Goal: Book appointment/travel/reservation

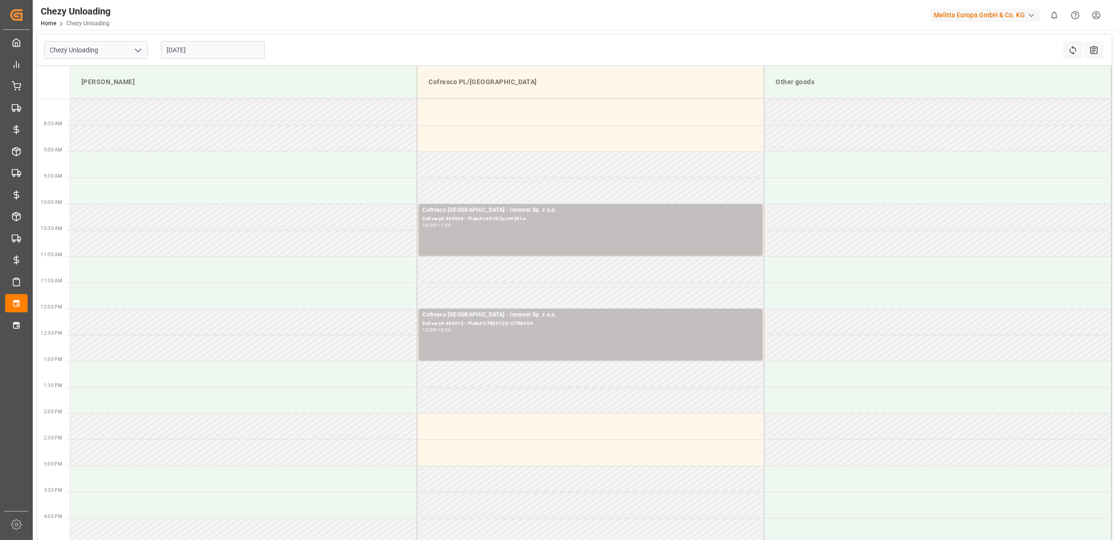
click at [169, 45] on input "[DATE]" at bounding box center [213, 50] width 104 height 18
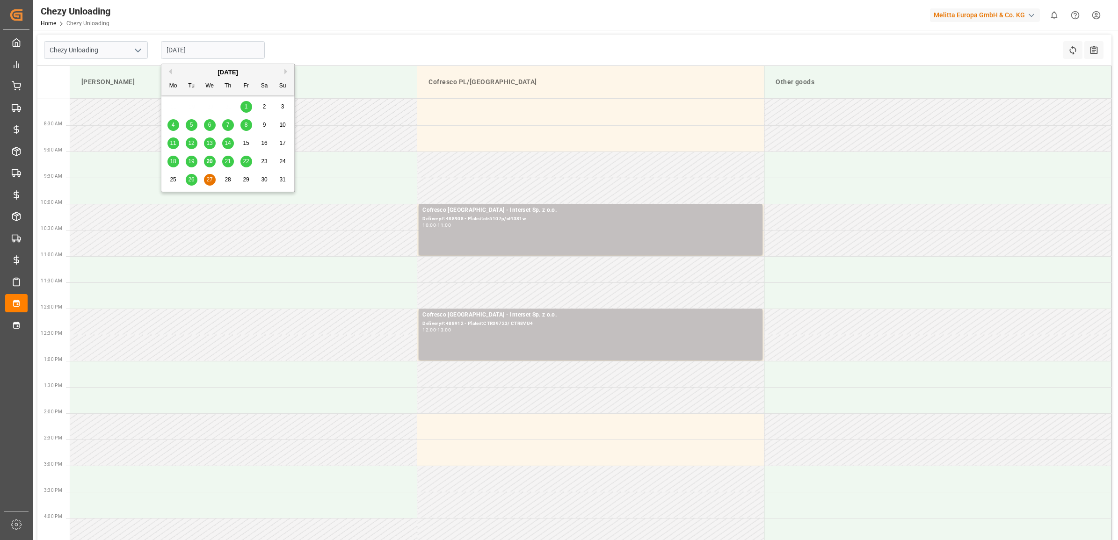
click at [227, 161] on span "21" at bounding box center [227, 161] width 6 height 7
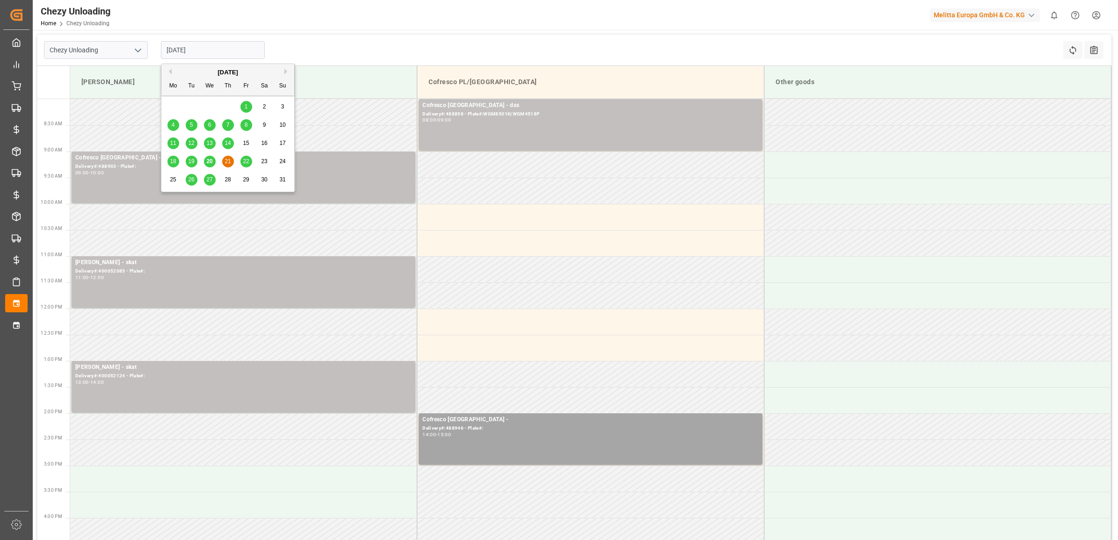
click at [218, 45] on input "[DATE]" at bounding box center [213, 50] width 104 height 18
click at [250, 159] on div "22" at bounding box center [246, 161] width 12 height 11
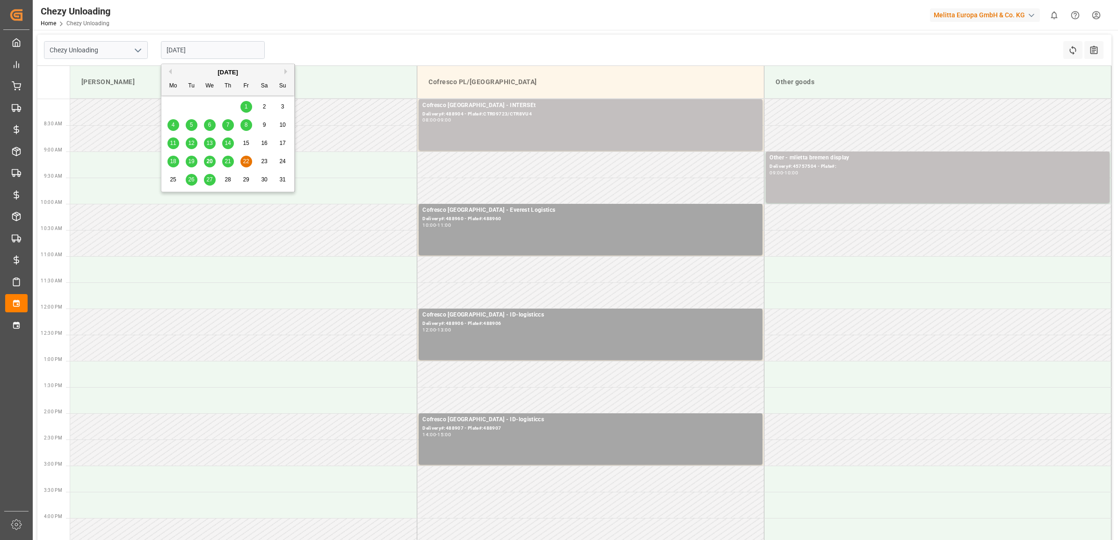
click at [202, 45] on input "[DATE]" at bounding box center [213, 50] width 104 height 18
click at [177, 179] on div "25" at bounding box center [173, 179] width 12 height 11
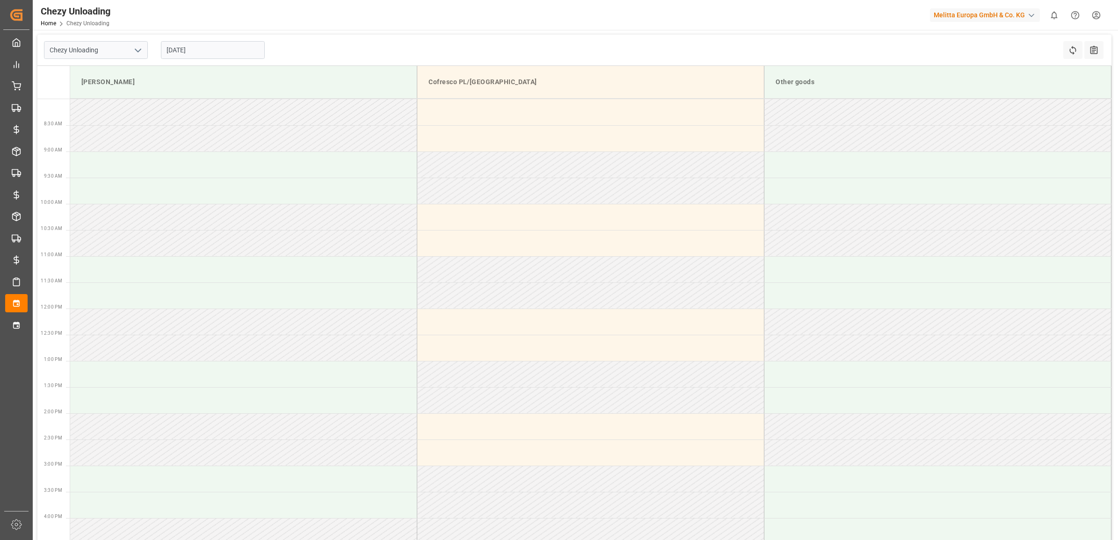
click at [189, 51] on input "[DATE]" at bounding box center [213, 50] width 104 height 18
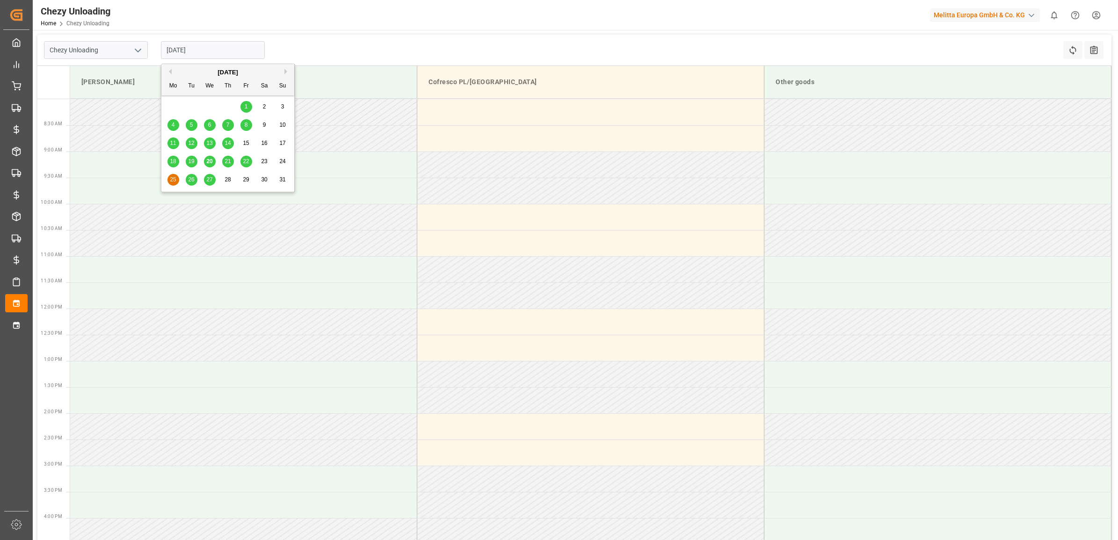
click at [193, 178] on span "26" at bounding box center [191, 179] width 6 height 7
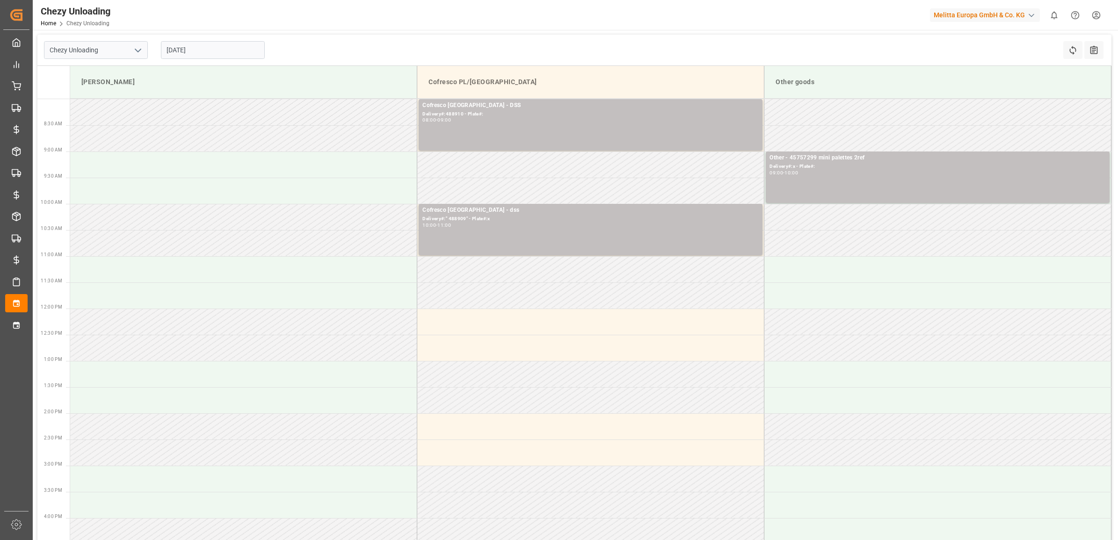
click at [209, 53] on input "[DATE]" at bounding box center [213, 50] width 104 height 18
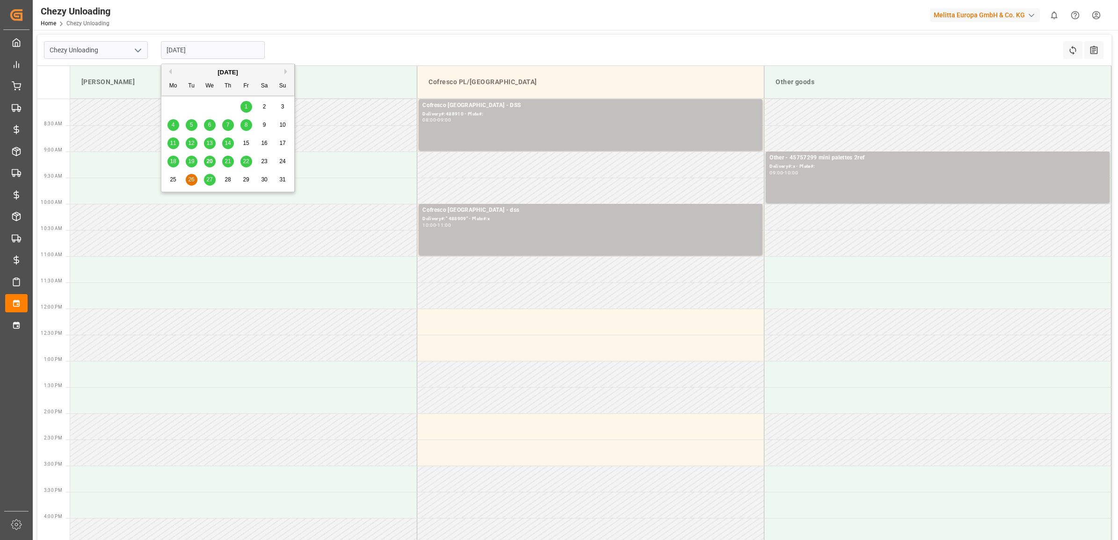
click at [214, 179] on div "27" at bounding box center [210, 179] width 12 height 11
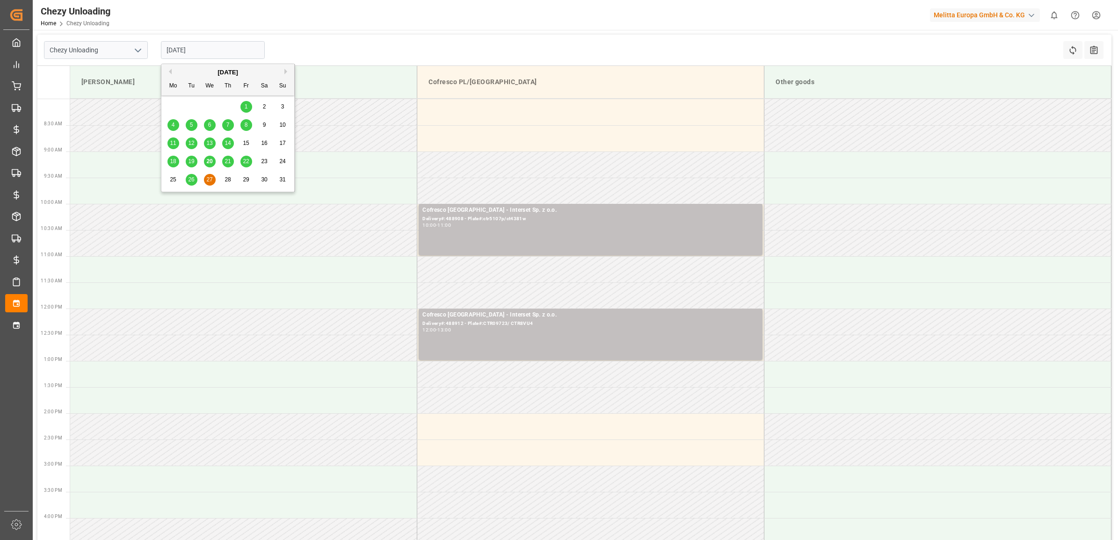
click at [216, 51] on input "[DATE]" at bounding box center [213, 50] width 104 height 18
click at [228, 178] on span "28" at bounding box center [227, 179] width 6 height 7
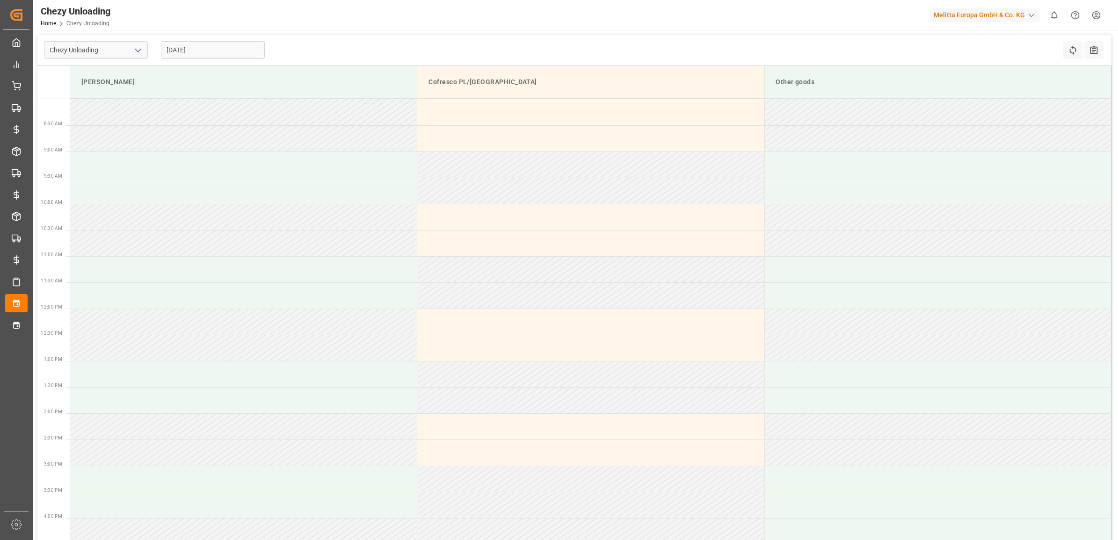
click at [215, 52] on input "[DATE]" at bounding box center [213, 50] width 104 height 18
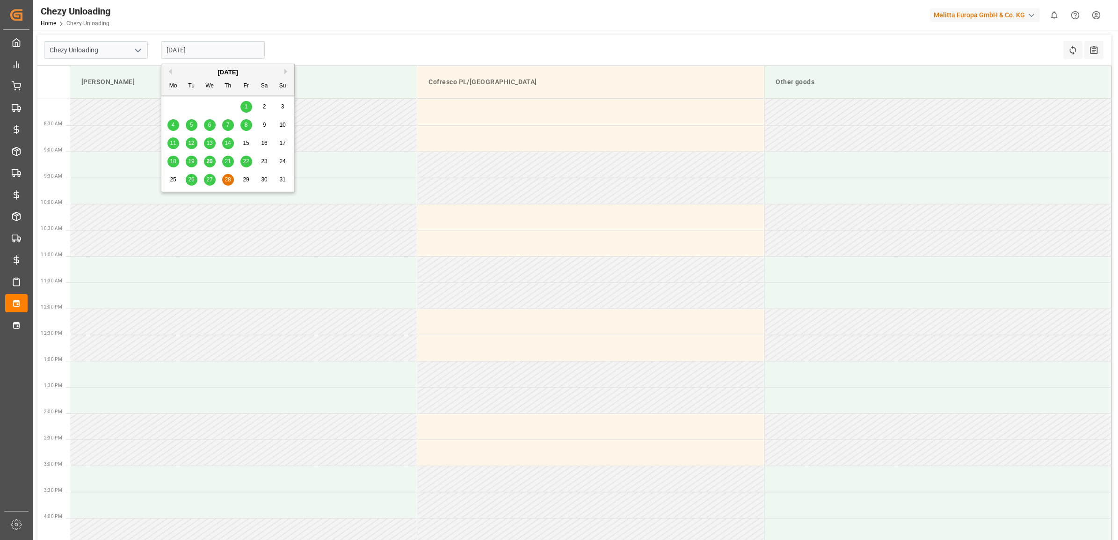
click at [279, 69] on div "[DATE]" at bounding box center [227, 72] width 133 height 9
click at [281, 71] on div "[DATE]" at bounding box center [227, 72] width 133 height 9
click at [286, 71] on button "Next Month" at bounding box center [287, 72] width 6 height 6
click at [171, 108] on div "1" at bounding box center [173, 106] width 12 height 11
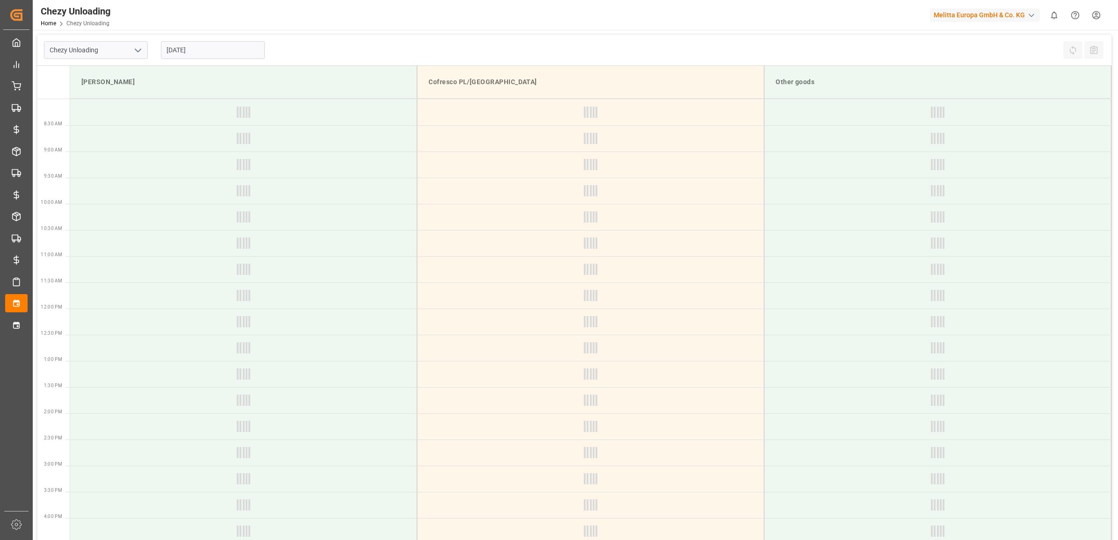
type input "[DATE]"
